Goal: Task Accomplishment & Management: Use online tool/utility

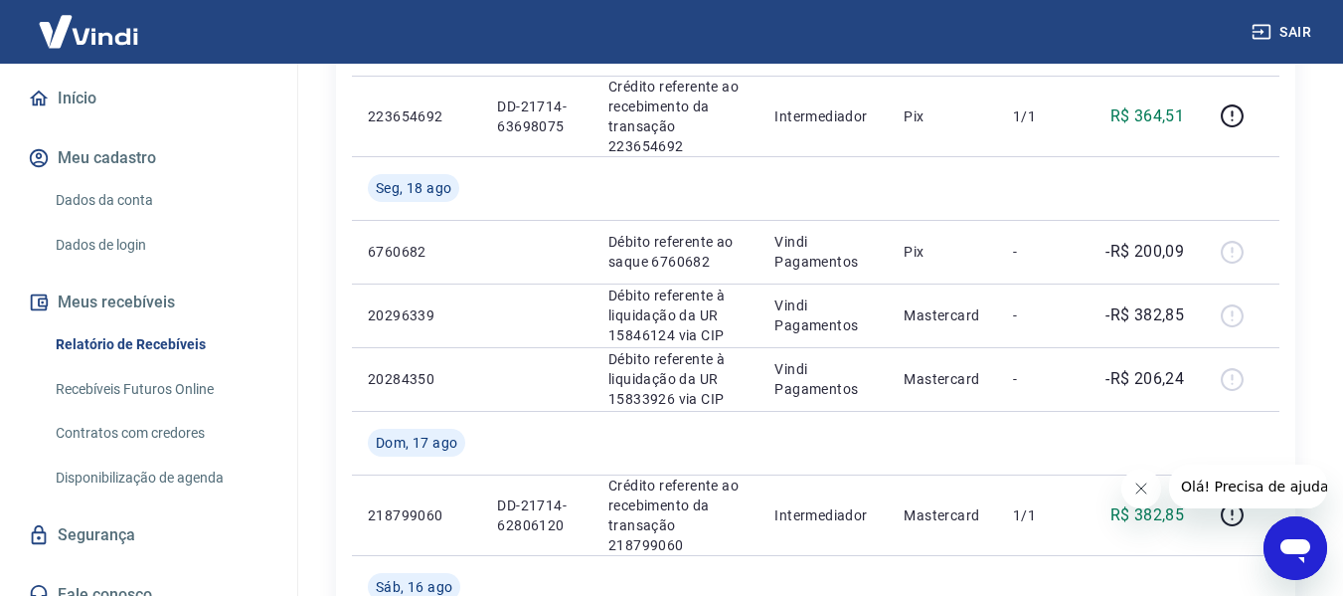
scroll to position [1083, 0]
click at [80, 369] on link "Recebíveis Futuros Online" at bounding box center [161, 389] width 226 height 41
